Goal: Information Seeking & Learning: Learn about a topic

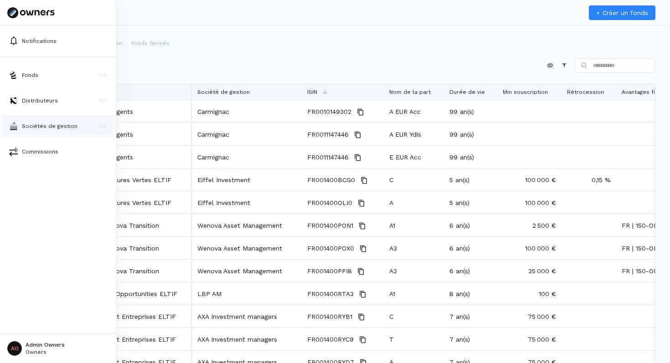
click at [38, 123] on p "Sociétés de gestion" at bounding box center [50, 126] width 56 height 8
